Goal: Go to known website: Access a specific website the user already knows

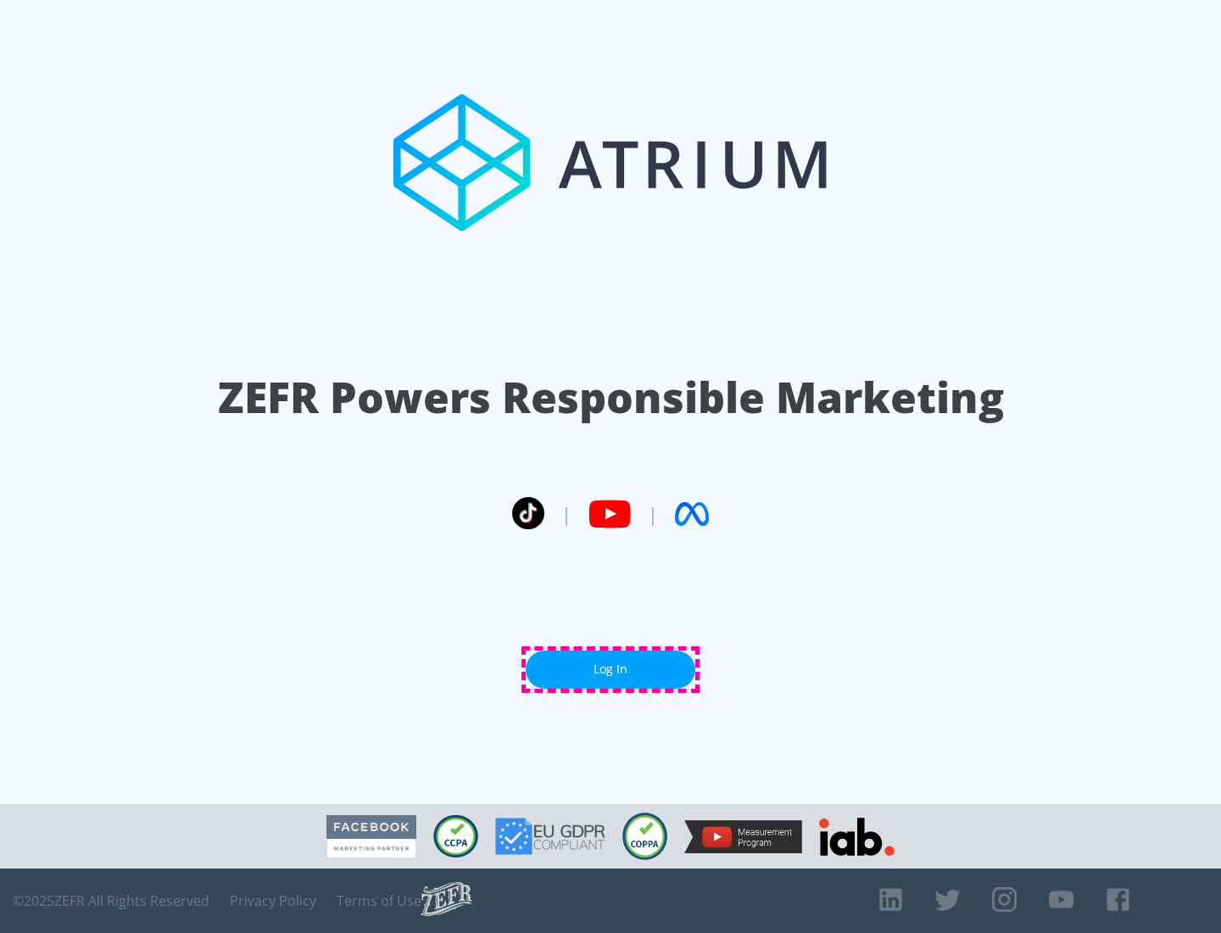
click at [610, 669] on link "Log In" at bounding box center [611, 669] width 170 height 38
